Goal: Information Seeking & Learning: Learn about a topic

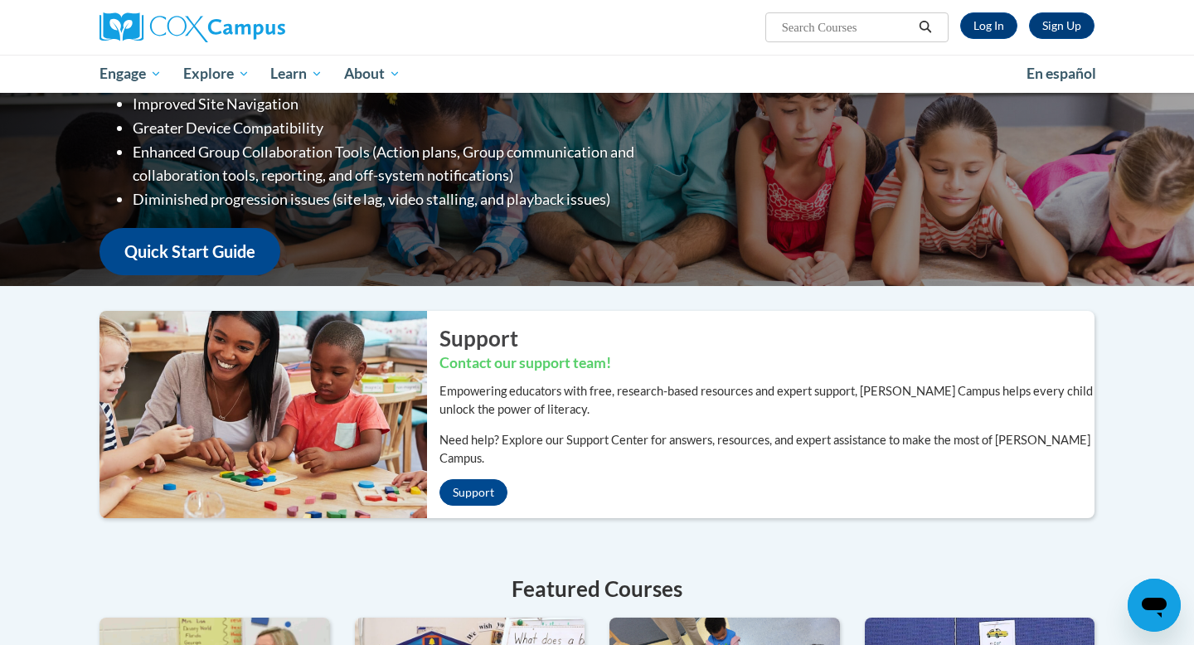
scroll to position [125, 0]
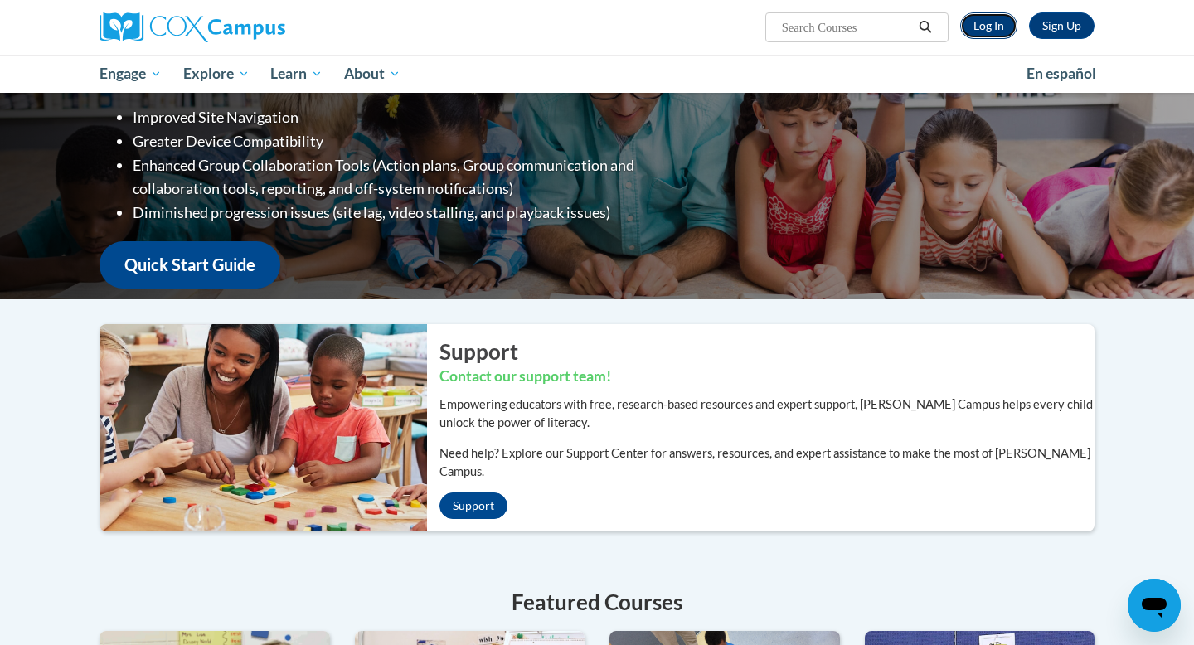
click at [983, 24] on link "Log In" at bounding box center [988, 25] width 57 height 27
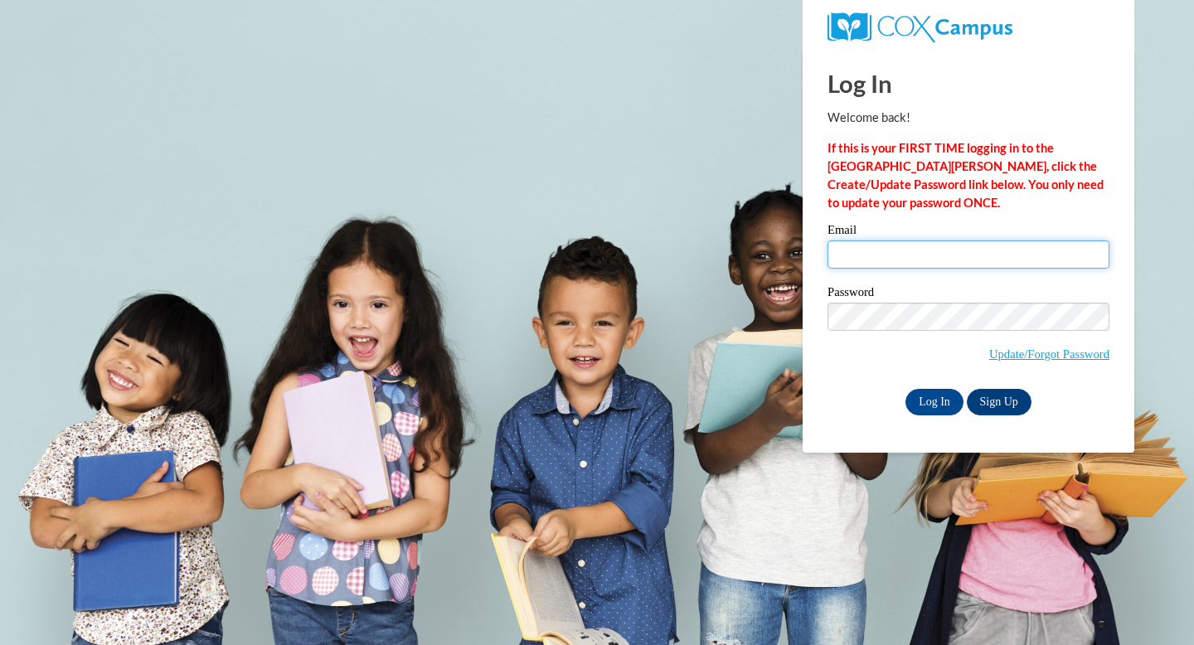
click at [845, 241] on input "Email" at bounding box center [968, 254] width 282 height 28
click at [916, 245] on input "Email" at bounding box center [968, 254] width 282 height 28
type input "cloza@daltonstate.edu"
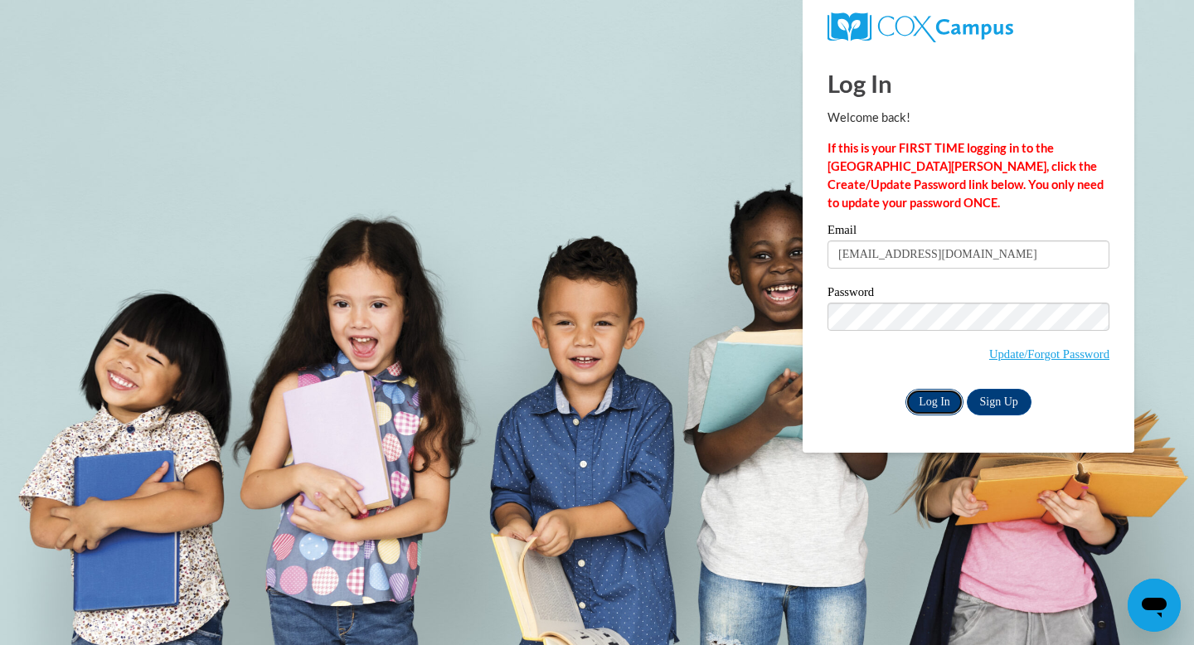
click at [926, 410] on input "Log In" at bounding box center [934, 402] width 58 height 27
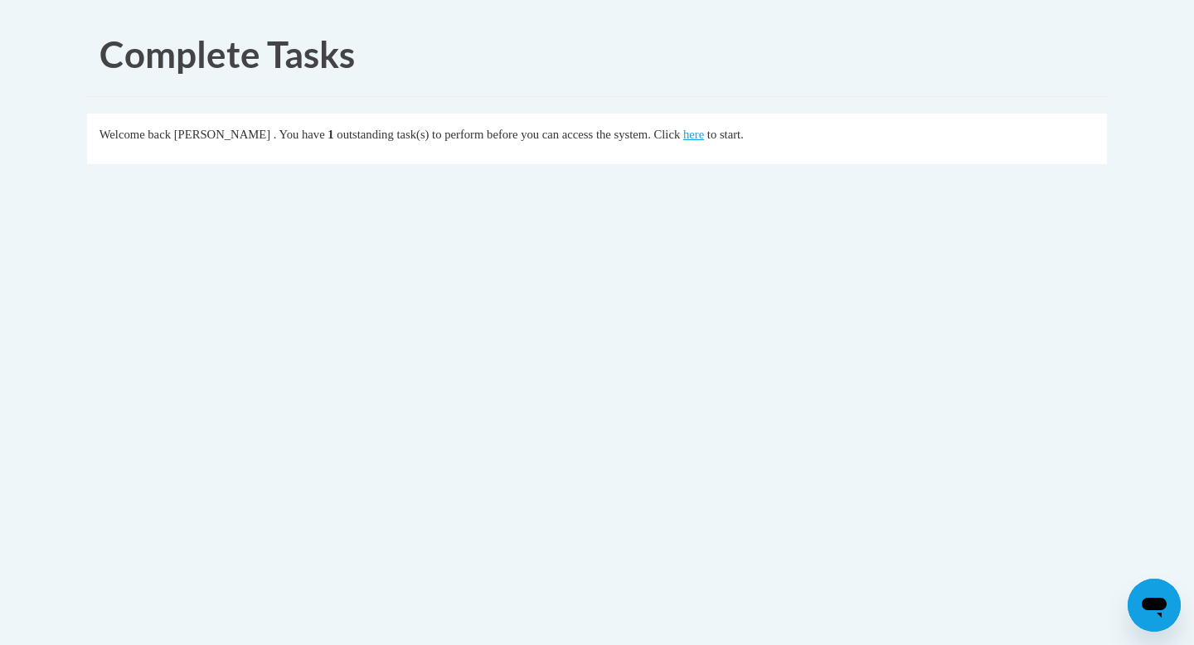
click at [701, 145] on fieldset "Welcome back Cyndi Loza . You have 1 outstanding task(s) to perform before you …" at bounding box center [597, 139] width 1020 height 51
click at [701, 140] on link "here" at bounding box center [693, 134] width 21 height 13
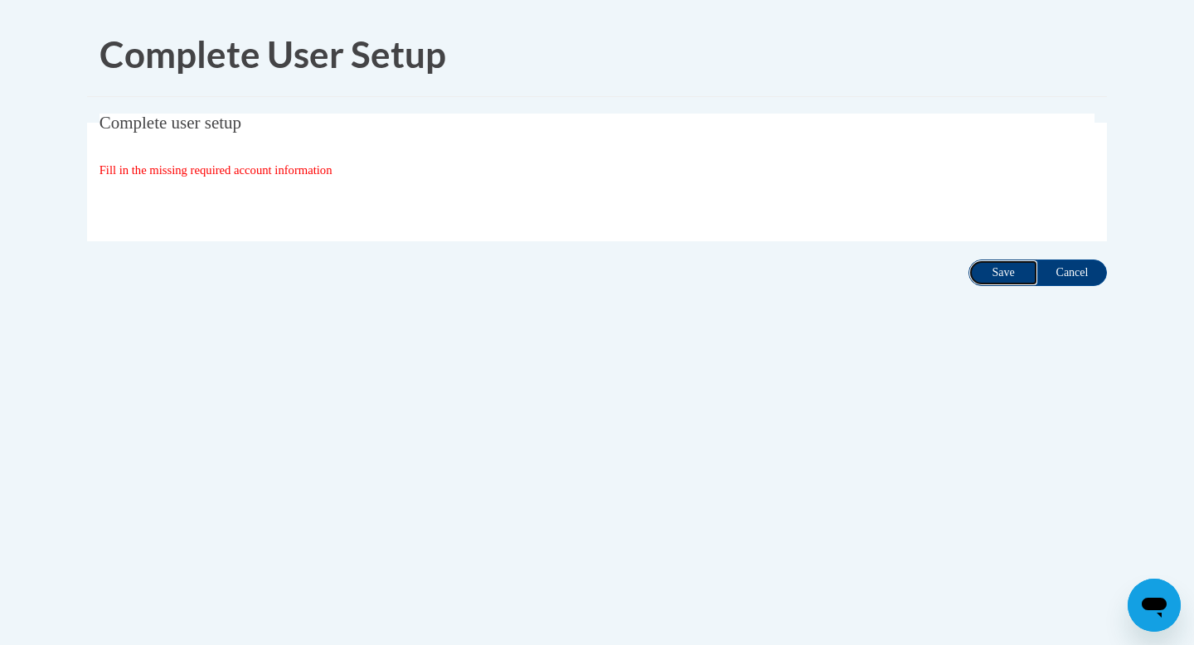
click at [1001, 277] on input "Save" at bounding box center [1003, 273] width 70 height 27
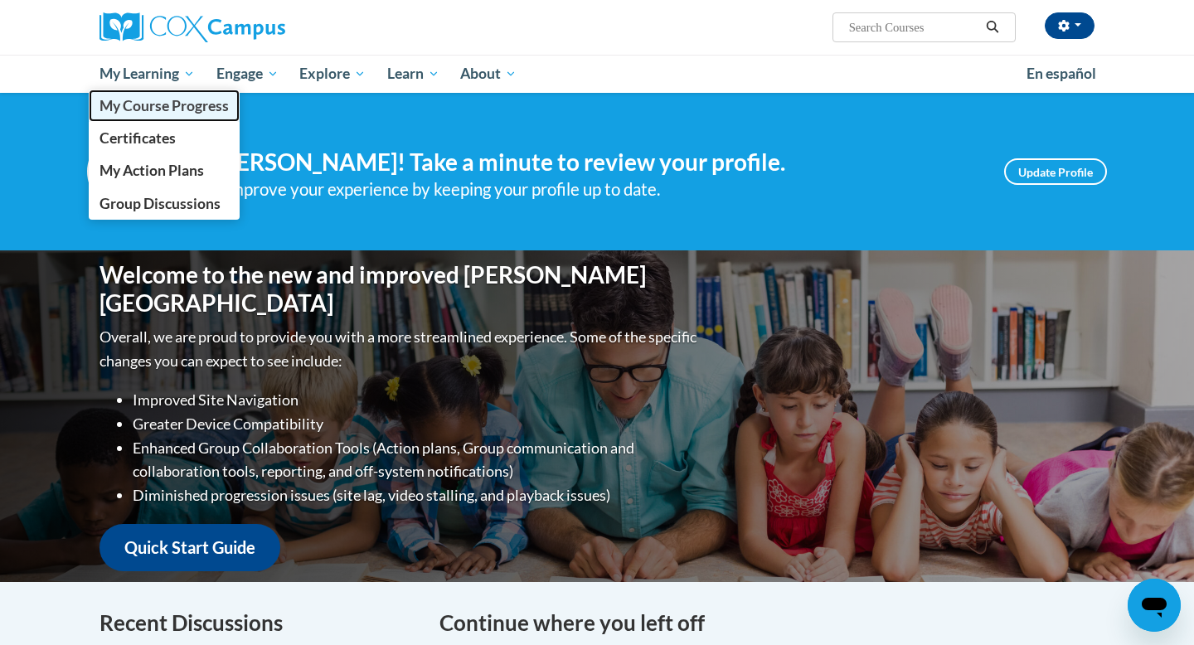
click at [174, 108] on span "My Course Progress" at bounding box center [163, 105] width 129 height 17
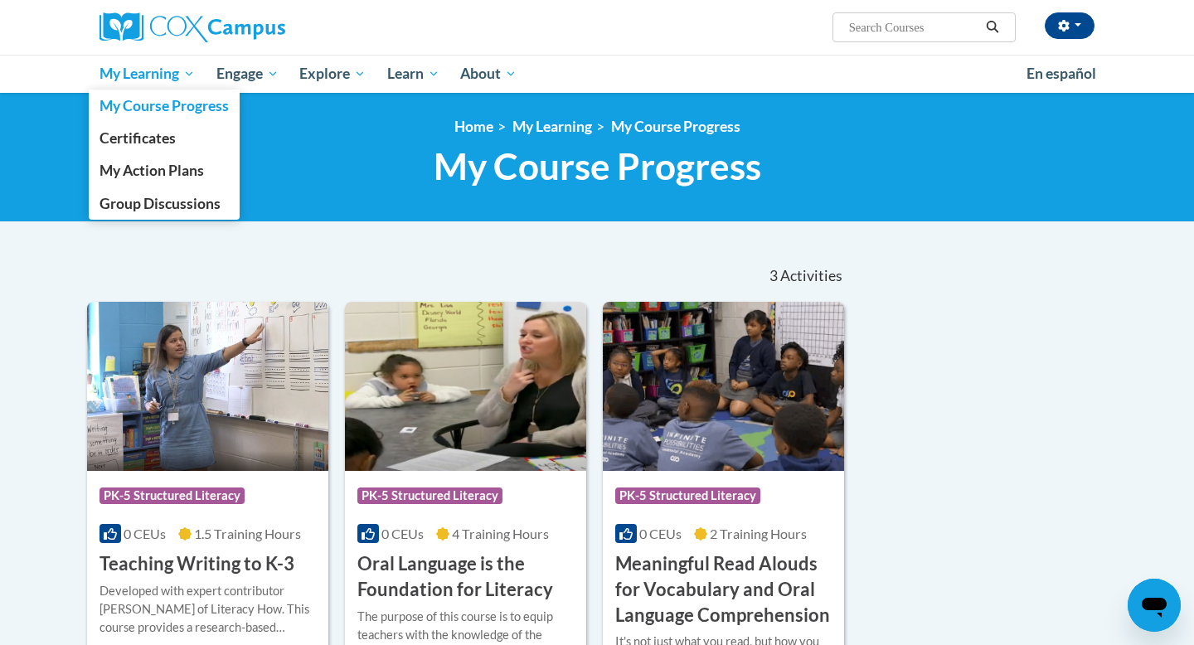
click at [157, 73] on span "My Learning" at bounding box center [146, 74] width 95 height 20
click at [160, 110] on span "My Course Progress" at bounding box center [163, 105] width 129 height 17
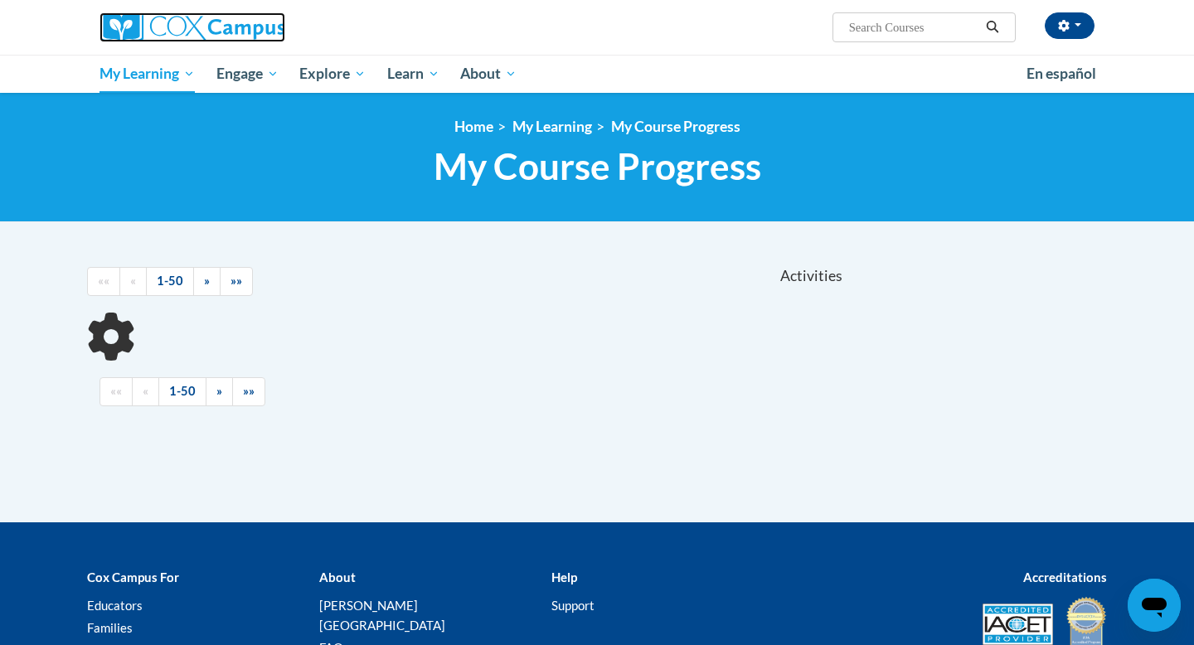
click at [177, 33] on img at bounding box center [192, 27] width 186 height 30
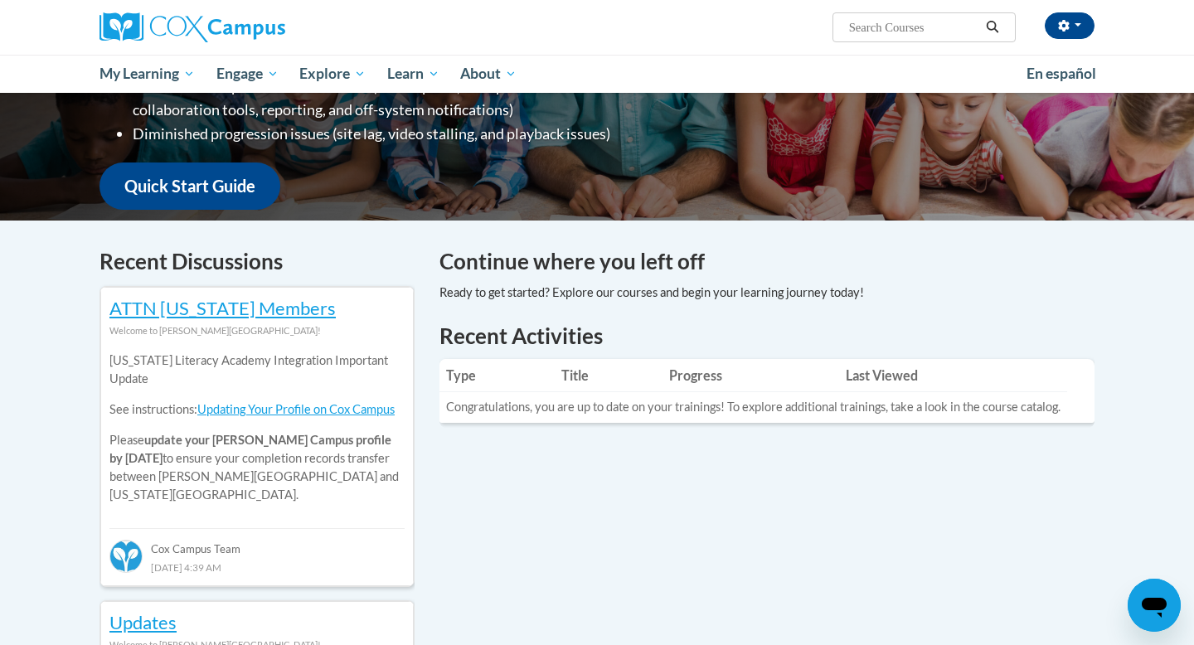
scroll to position [145, 0]
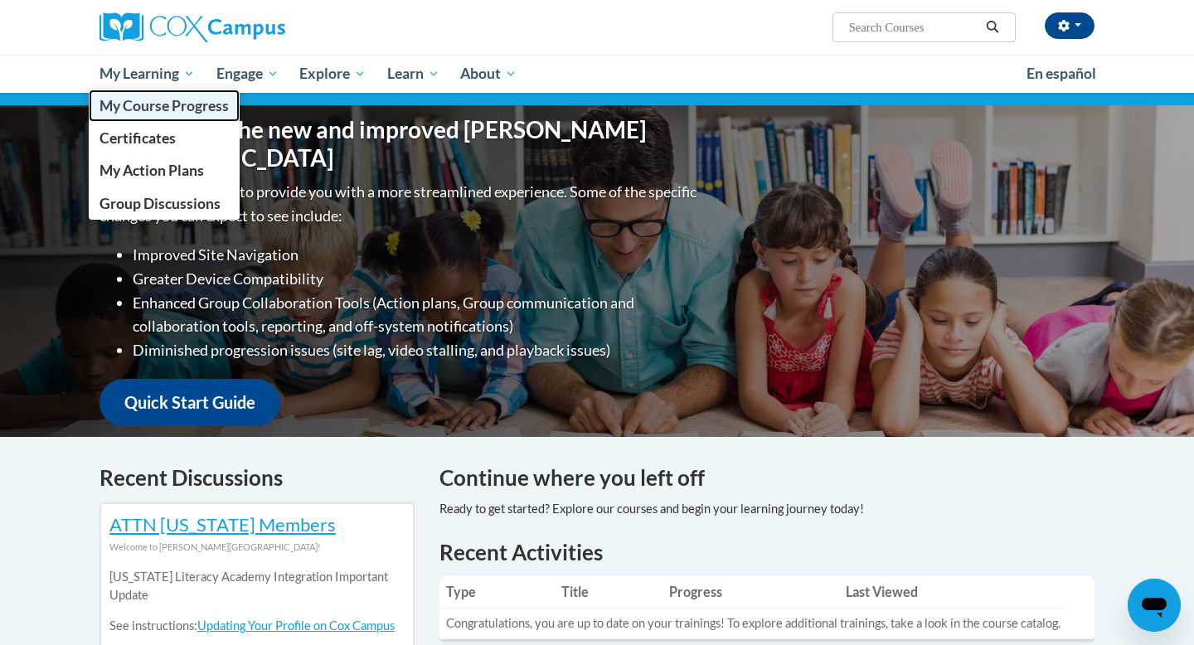
click at [177, 102] on span "My Course Progress" at bounding box center [163, 105] width 129 height 17
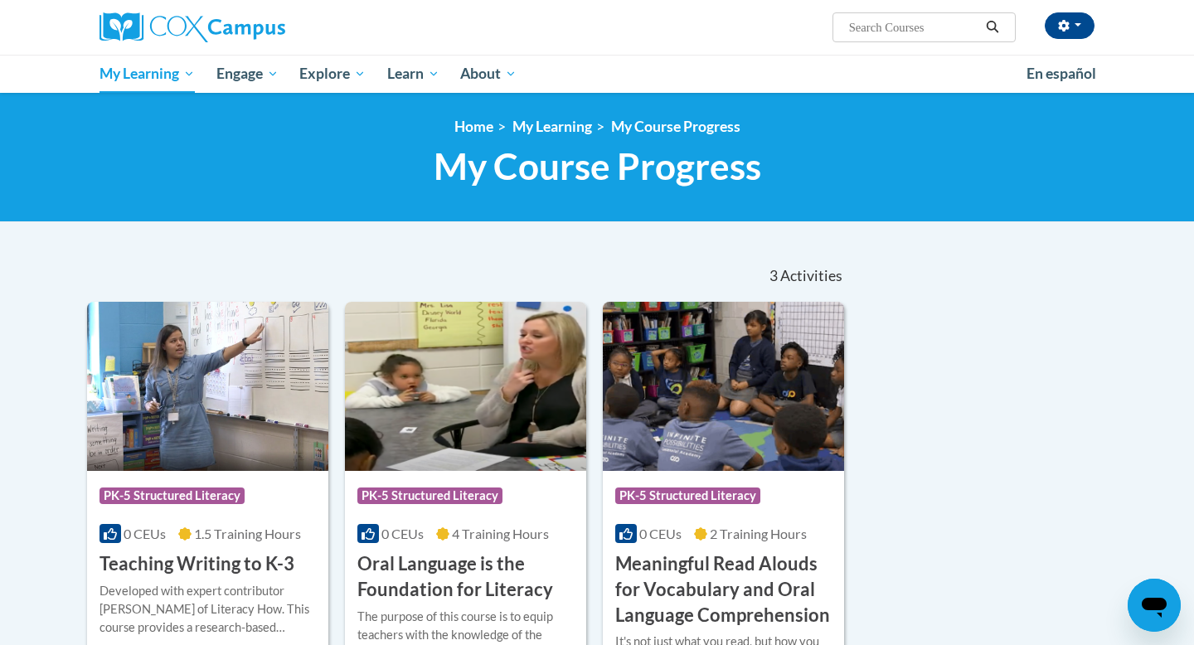
click at [848, 26] on input "Search..." at bounding box center [913, 27] width 133 height 20
type input "reading flency"
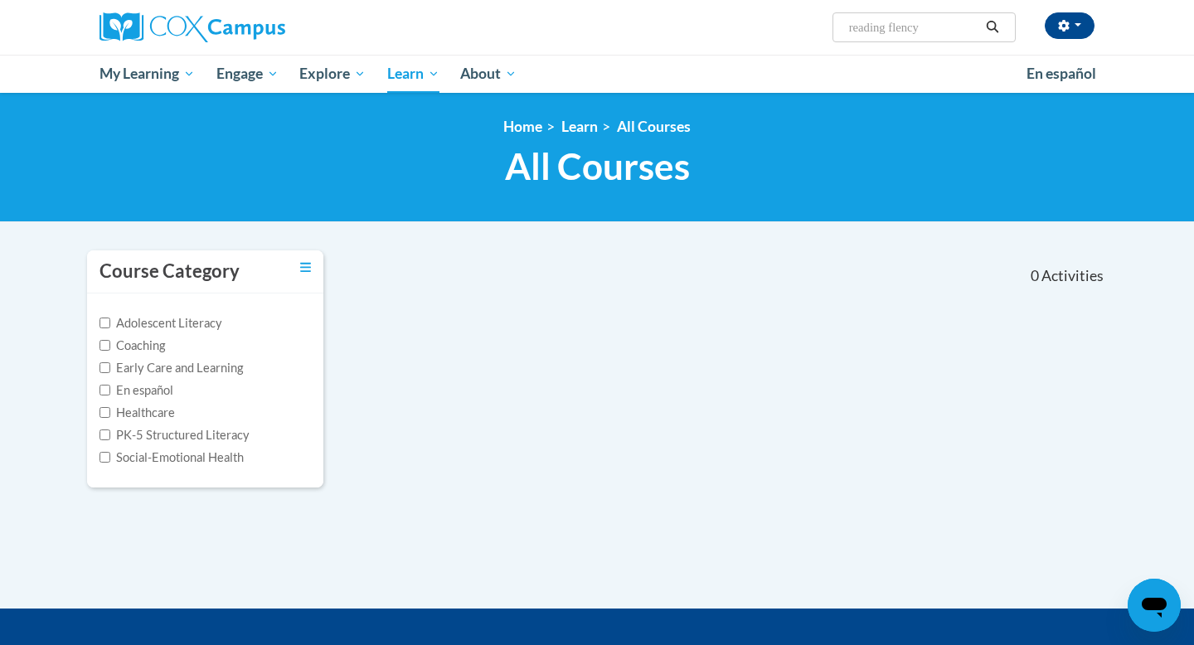
click at [913, 26] on input "reading flency" at bounding box center [913, 27] width 133 height 20
click at [904, 31] on input "reading flency" at bounding box center [913, 27] width 133 height 20
click at [902, 34] on input "reading flency" at bounding box center [913, 27] width 133 height 20
type input "reading fluency"
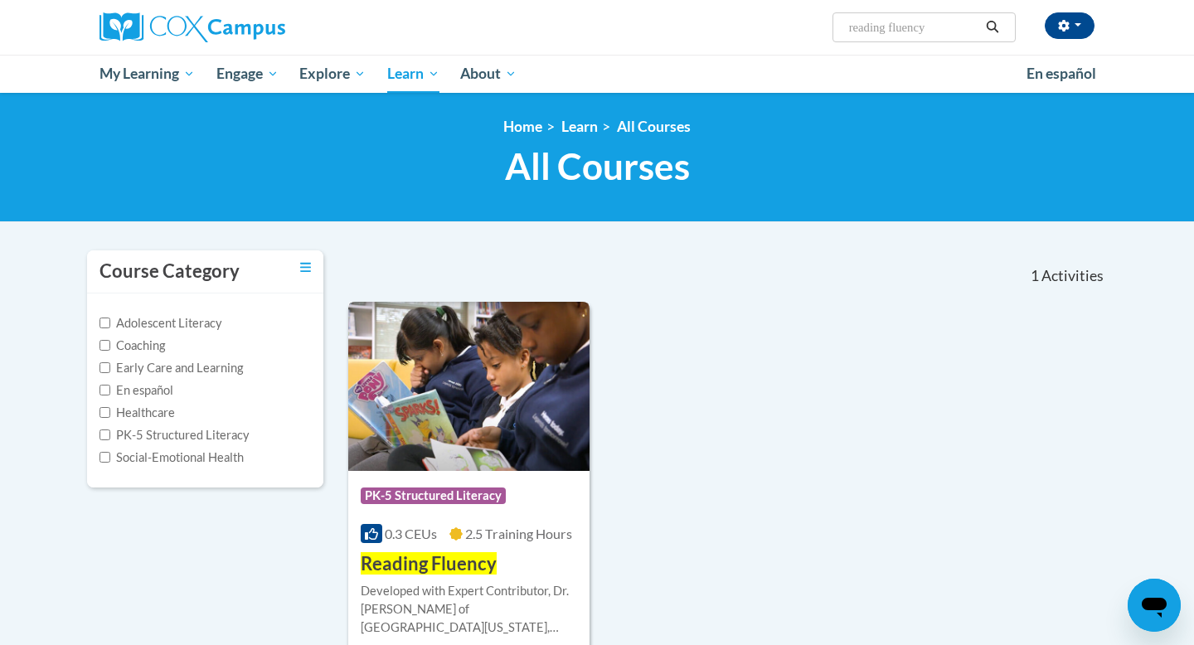
click at [501, 415] on img at bounding box center [468, 386] width 241 height 169
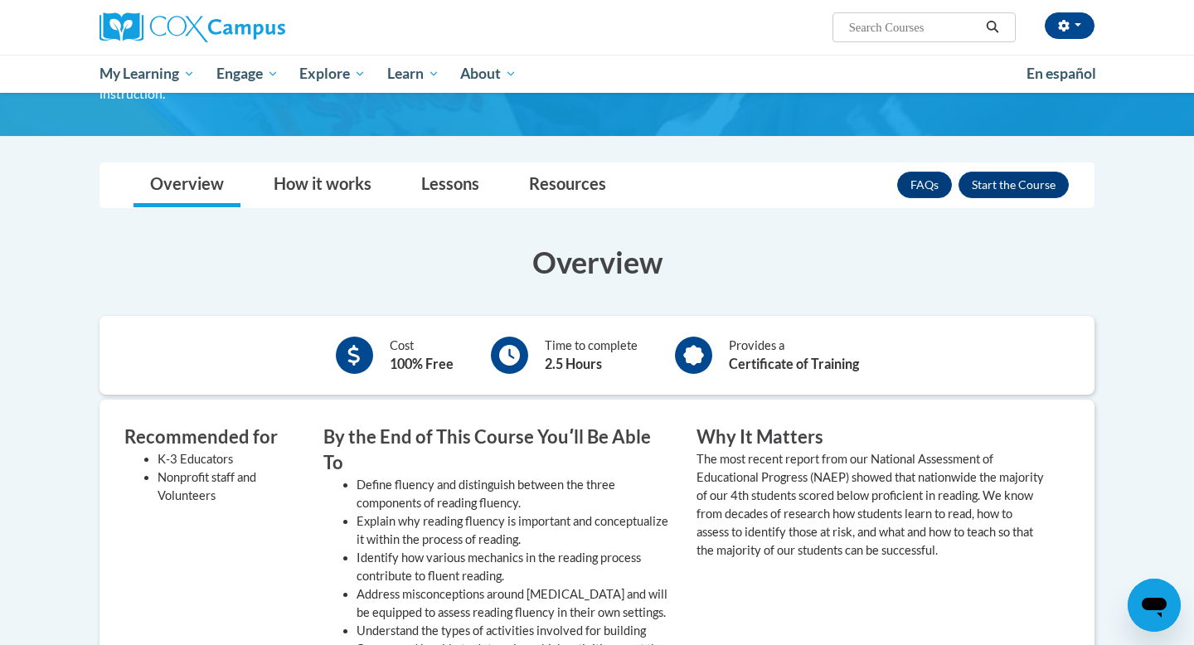
scroll to position [232, 0]
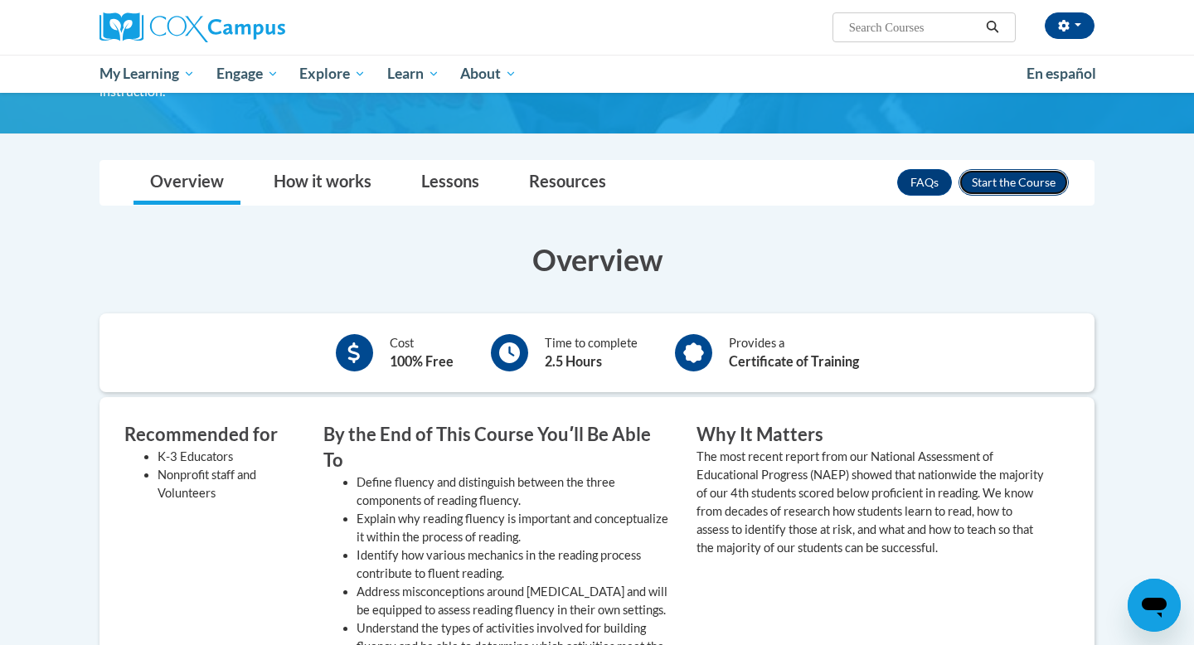
click at [993, 169] on button "Enroll" at bounding box center [1013, 182] width 110 height 27
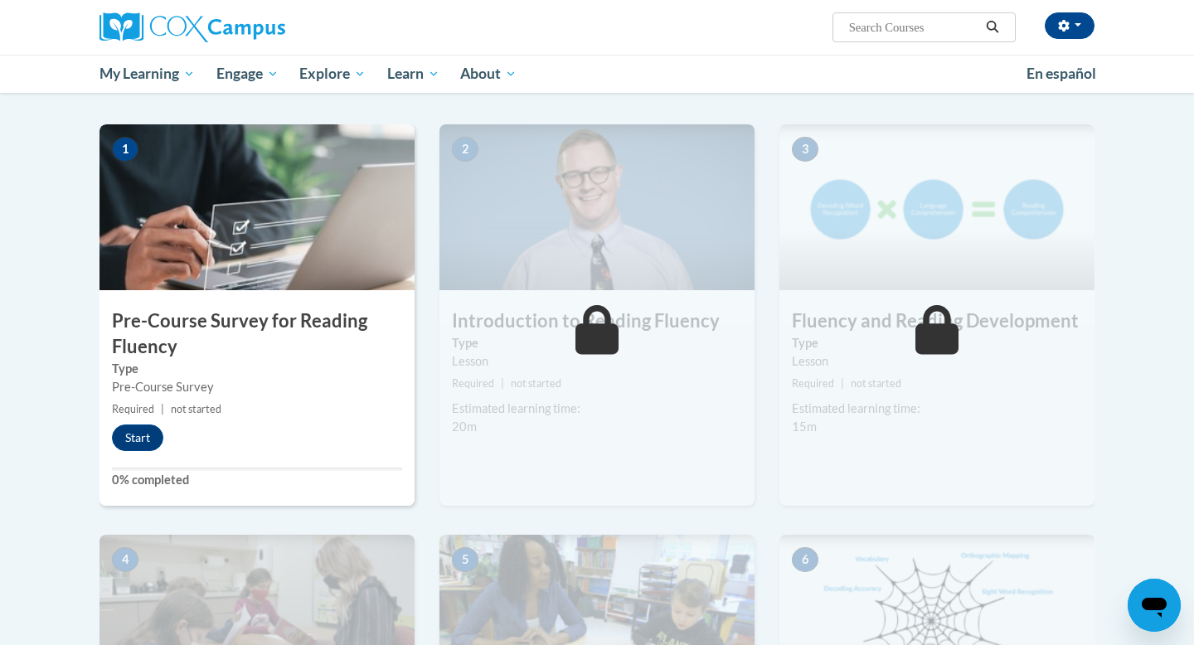
scroll to position [313, 0]
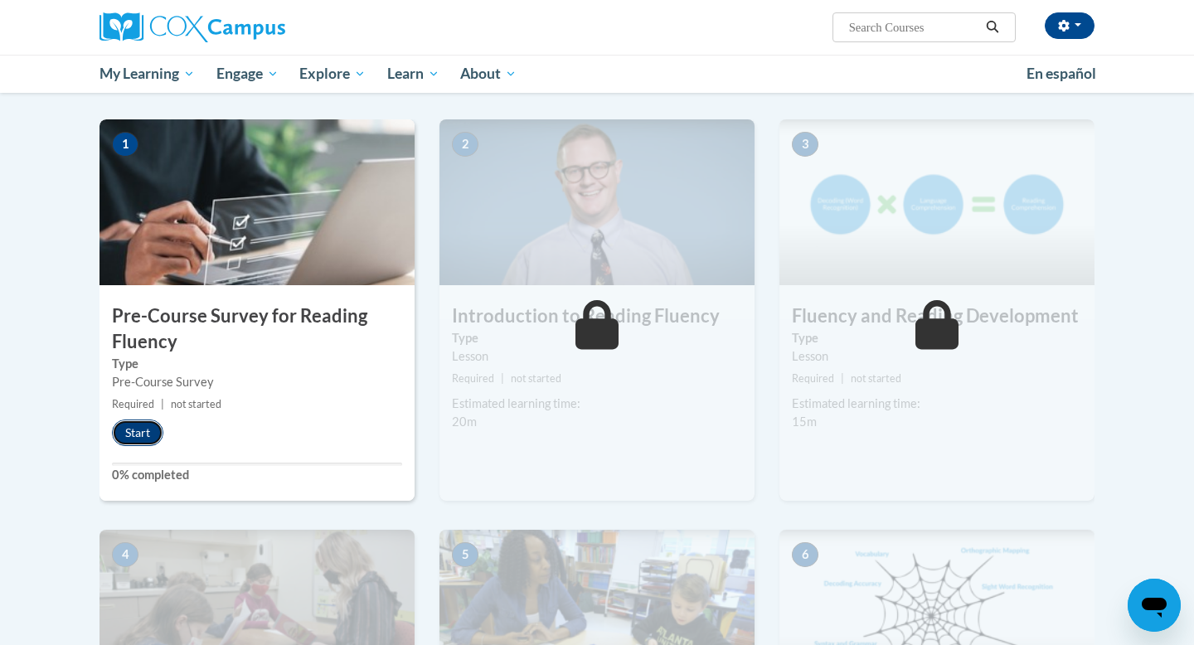
click at [147, 434] on button "Start" at bounding box center [137, 433] width 51 height 27
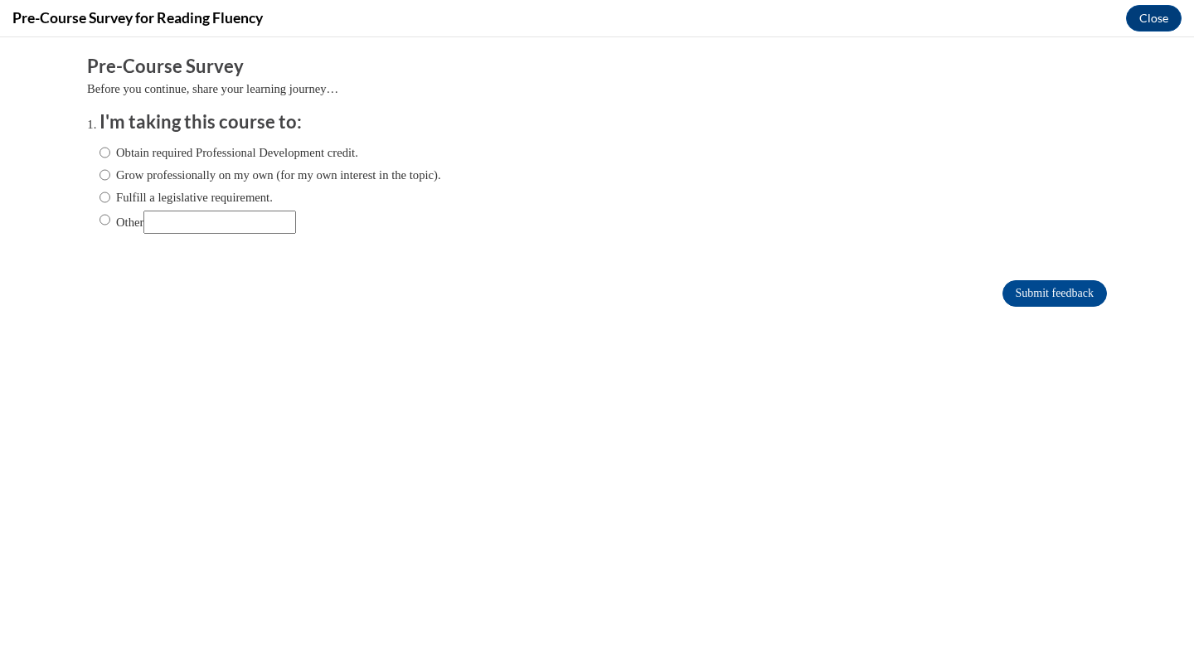
scroll to position [0, 0]
drag, startPoint x: 187, startPoint y: 152, endPoint x: 190, endPoint y: 163, distance: 11.9
click at [187, 152] on label "Obtain required Professional Development credit." at bounding box center [228, 152] width 259 height 18
click at [110, 152] on input "Obtain required Professional Development credit." at bounding box center [104, 152] width 11 height 18
radio input "true"
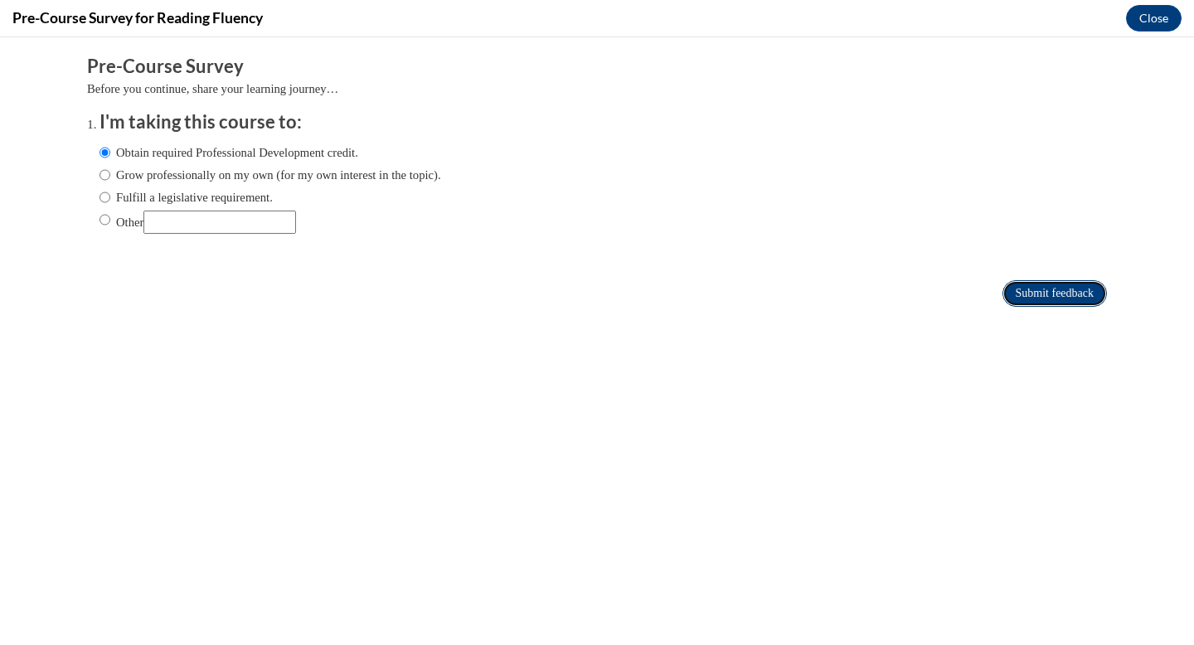
click at [1082, 298] on input "Submit feedback" at bounding box center [1054, 293] width 104 height 27
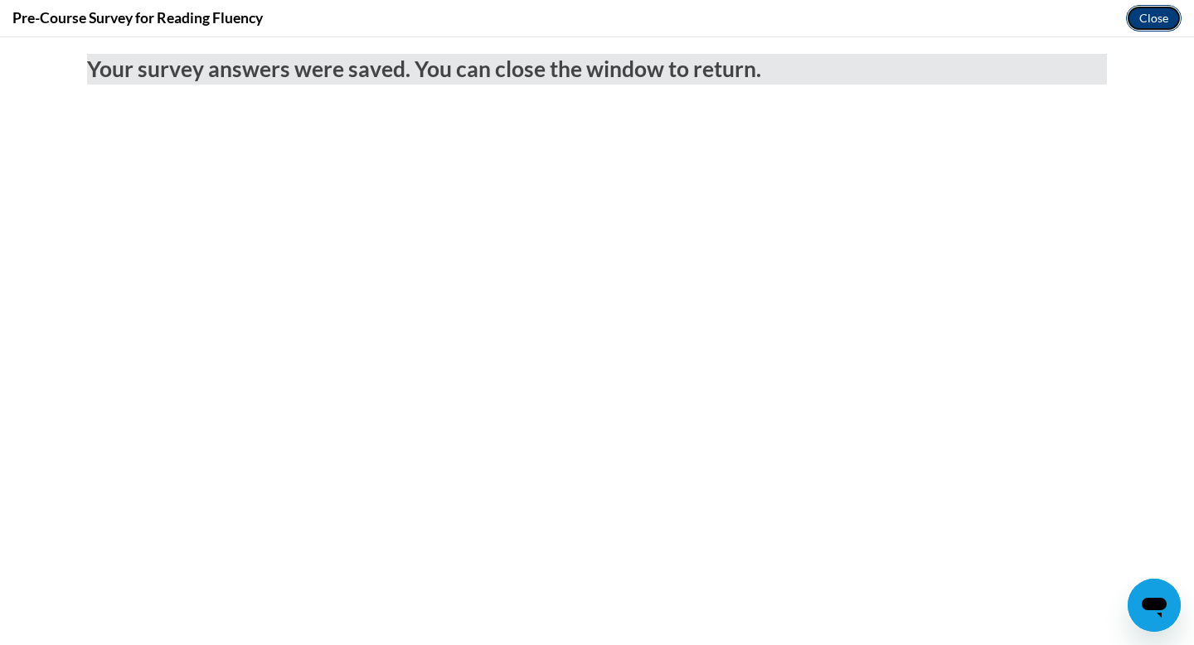
click at [1131, 22] on button "Close" at bounding box center [1154, 18] width 56 height 27
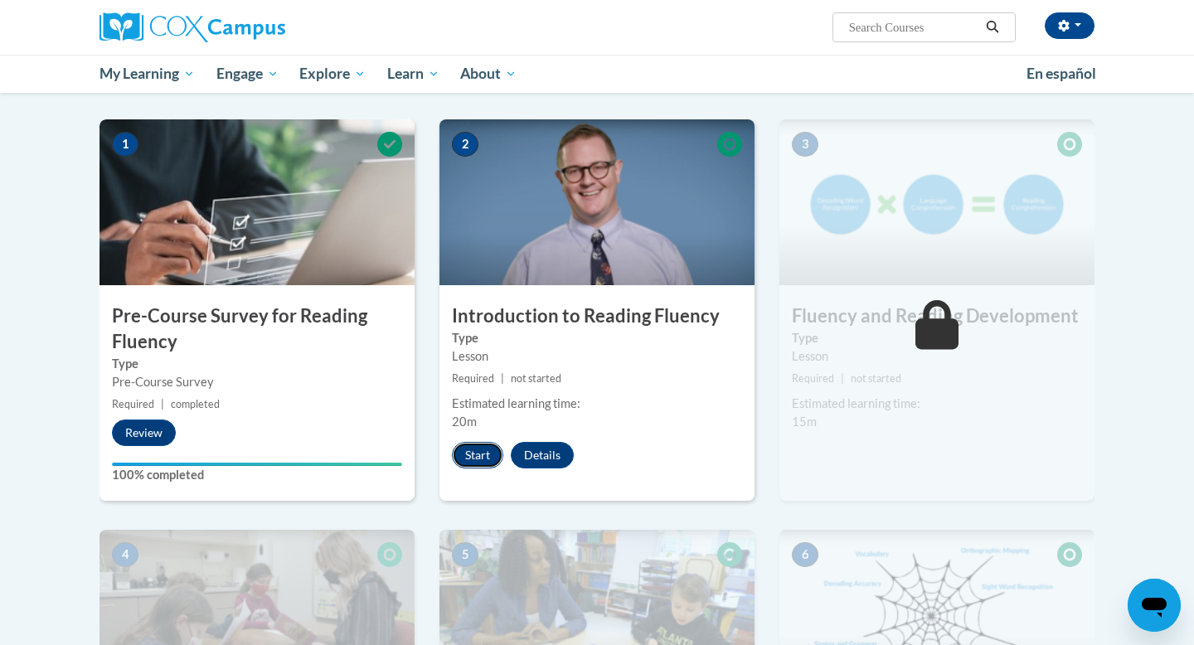
click at [481, 455] on button "Start" at bounding box center [477, 455] width 51 height 27
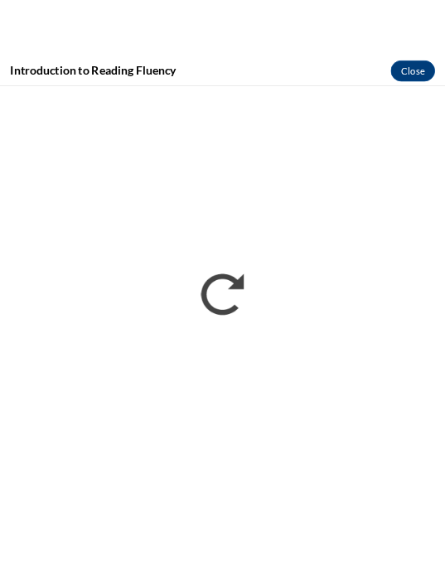
scroll to position [340, 0]
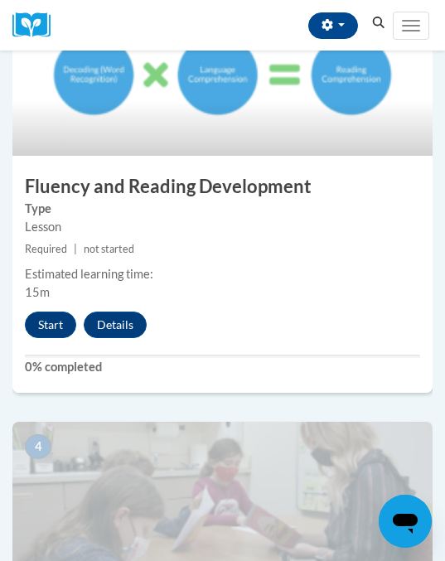
scroll to position [1299, 0]
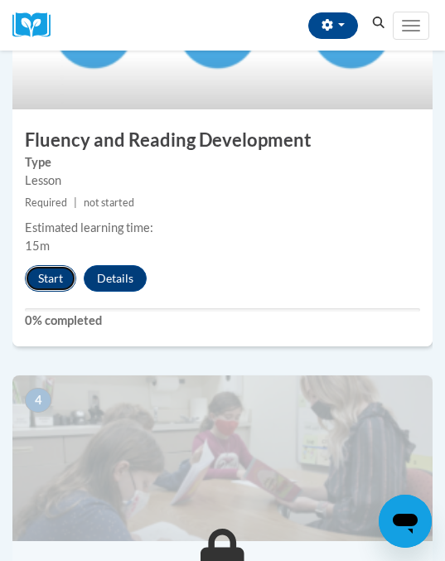
click at [60, 281] on button "Start" at bounding box center [50, 278] width 51 height 27
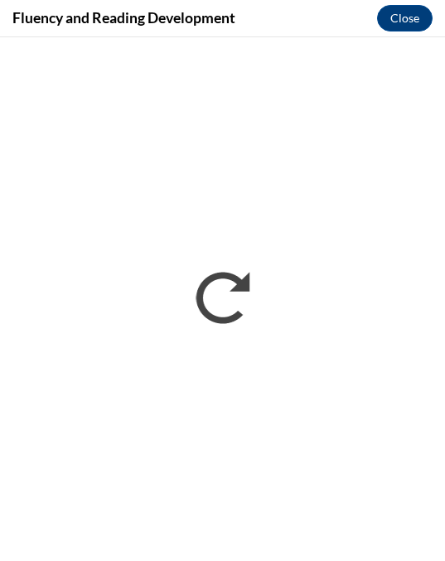
scroll to position [0, 0]
